Goal: Register for event/course

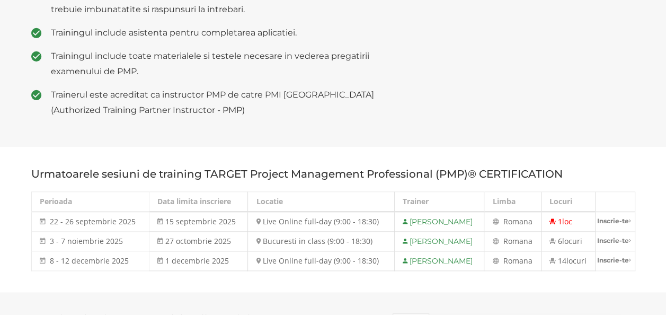
scroll to position [439, 0]
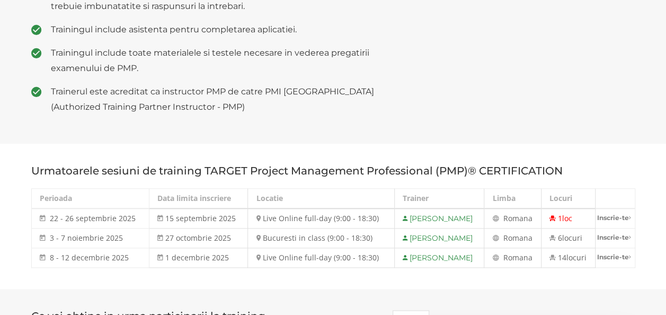
click at [285, 216] on td "Live Online full-day (9:00 - 18:30)" at bounding box center [321, 218] width 147 height 20
click at [287, 203] on th "Locatie" at bounding box center [321, 199] width 147 height 20
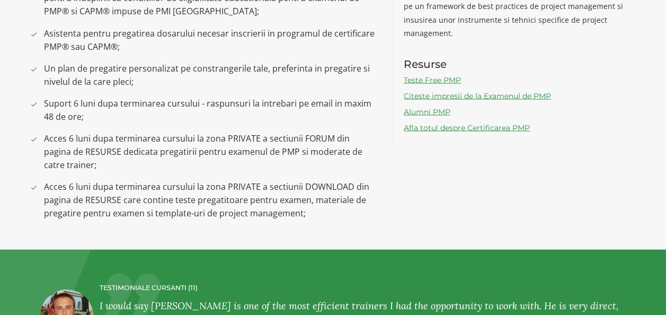
scroll to position [982, 0]
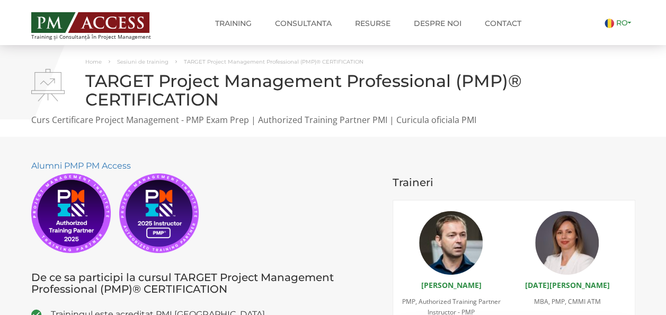
click at [610, 26] on link "RO" at bounding box center [619, 23] width 31 height 10
click at [603, 39] on img at bounding box center [608, 37] width 10 height 10
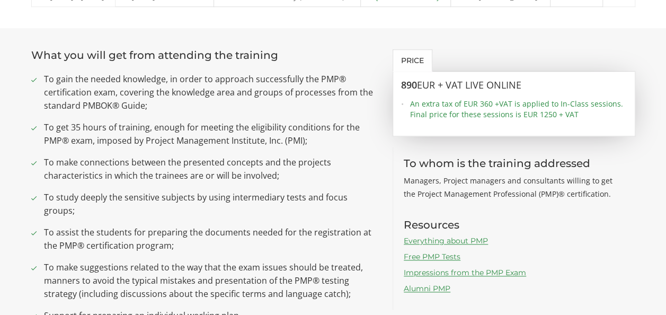
scroll to position [585, 0]
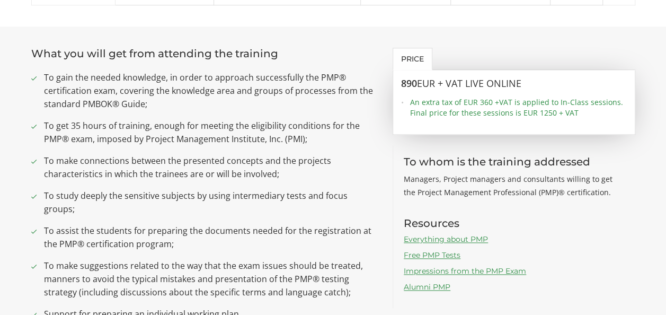
click at [421, 110] on span "An extra tax of EUR 360 +VAT is applied to In-Class sessions. Final price for t…" at bounding box center [518, 107] width 217 height 21
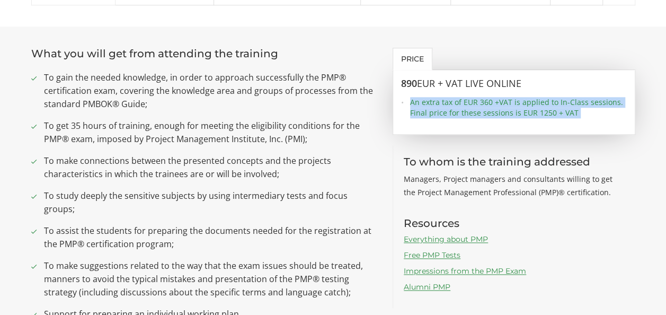
click at [421, 110] on span "An extra tax of EUR 360 +VAT is applied to In-Class sessions. Final price for t…" at bounding box center [518, 107] width 217 height 21
click at [417, 121] on div "890 EUR + VAT LIVE ONLINE An extra tax of EUR 360 +VAT is applied to In-Class s…" at bounding box center [513, 102] width 243 height 65
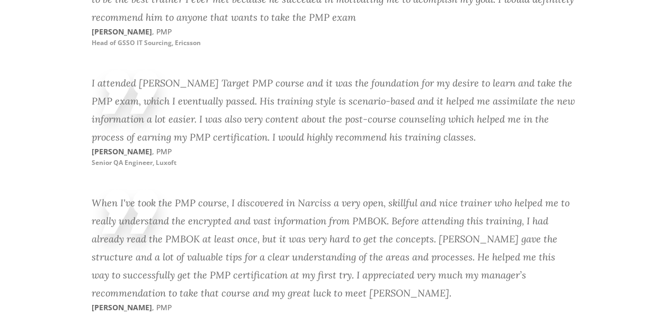
scroll to position [3148, 0]
